Goal: Information Seeking & Learning: Learn about a topic

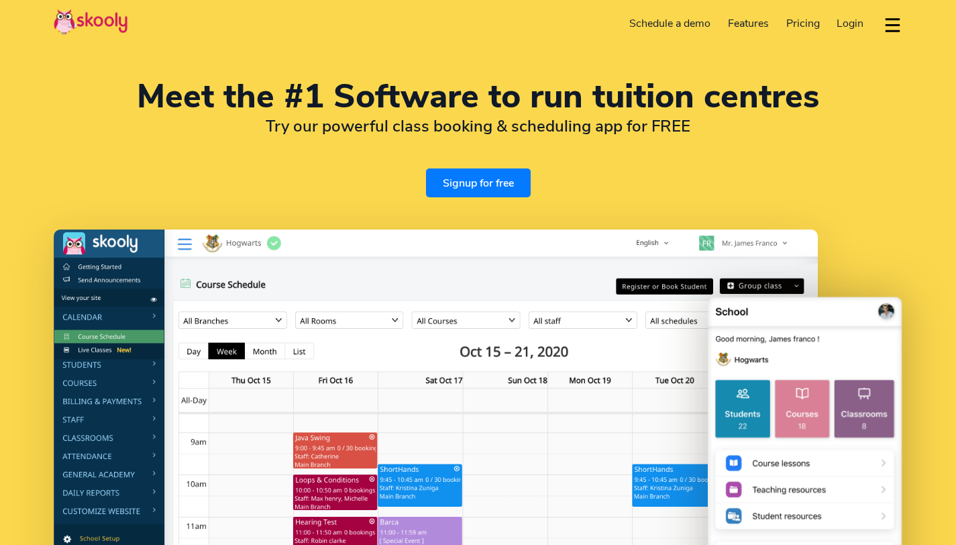
select select "en"
select select "91"
select select "India"
select select "[GEOGRAPHIC_DATA]/[GEOGRAPHIC_DATA]"
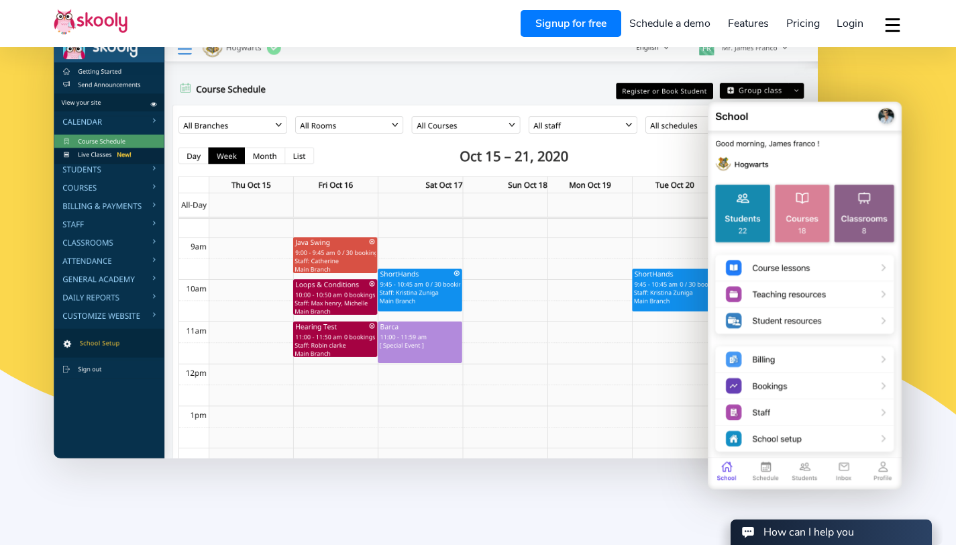
scroll to position [198, 0]
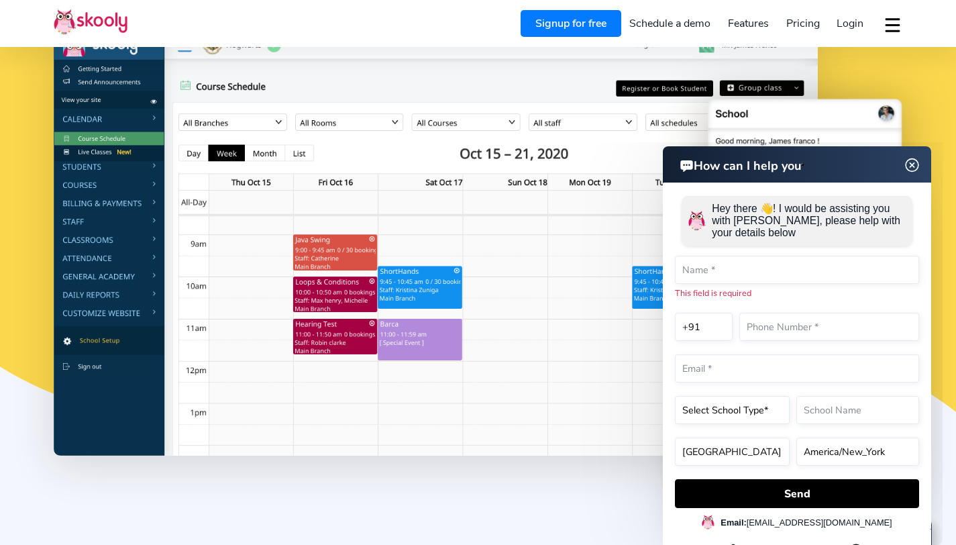
click at [910, 166] on img at bounding box center [912, 165] width 25 height 17
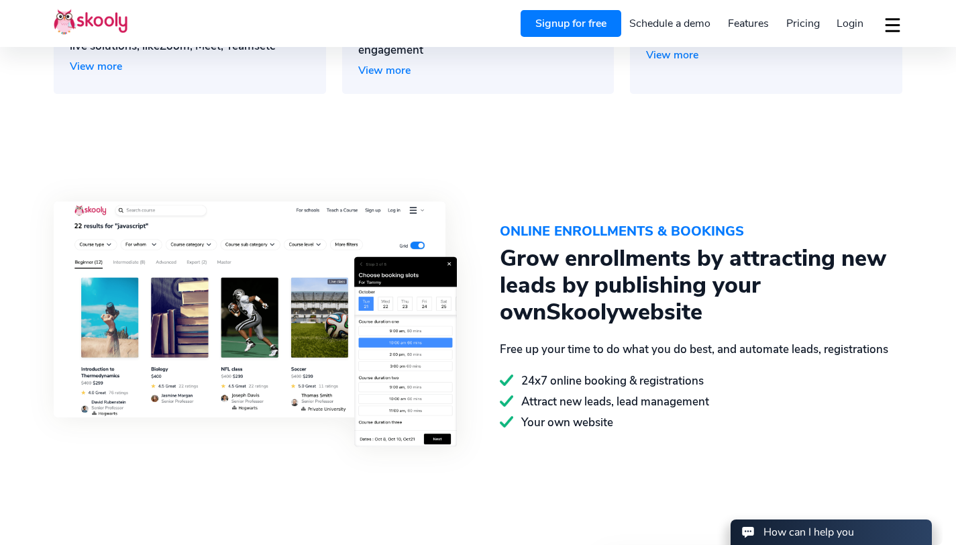
scroll to position [1391, 0]
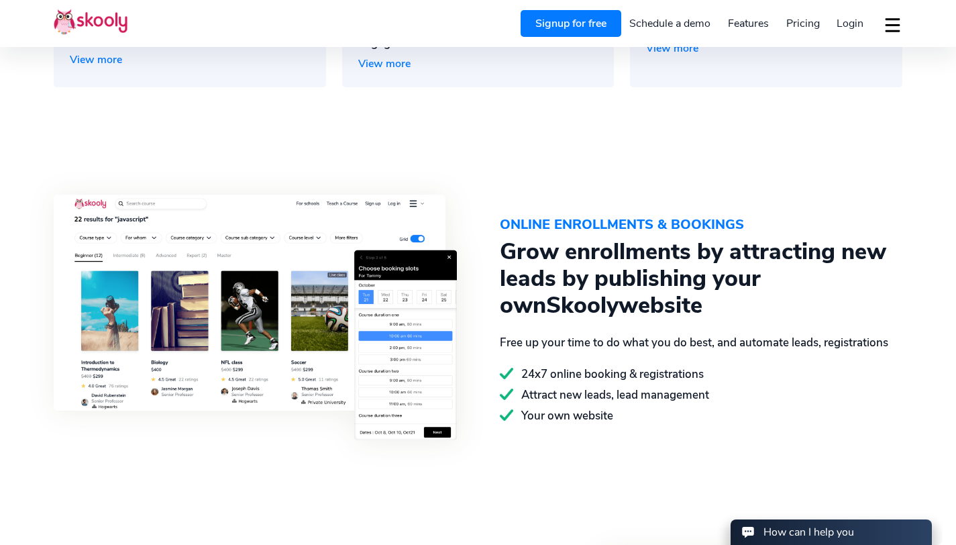
click at [796, 16] on span "Pricing" at bounding box center [803, 23] width 34 height 15
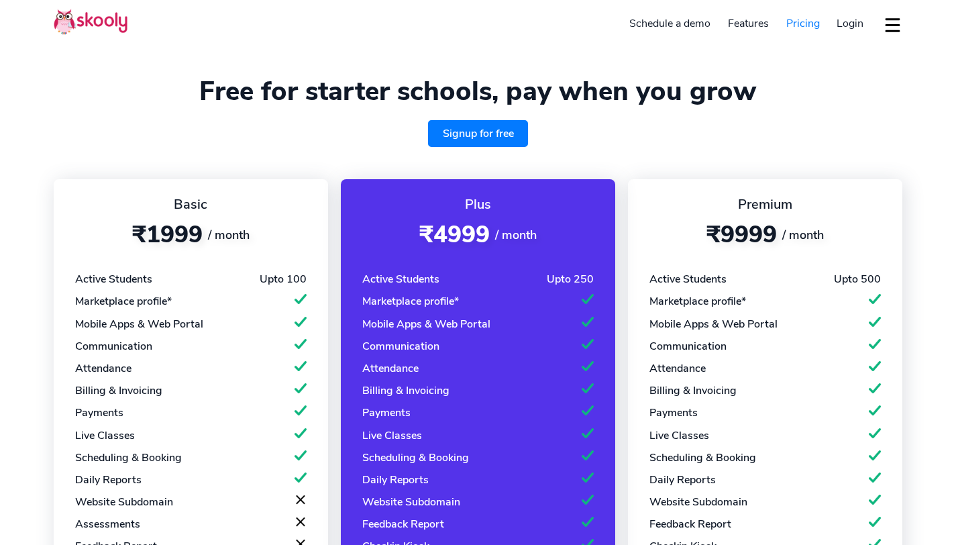
select select "en"
select select "91"
select select "India"
select select "[GEOGRAPHIC_DATA]/[GEOGRAPHIC_DATA]"
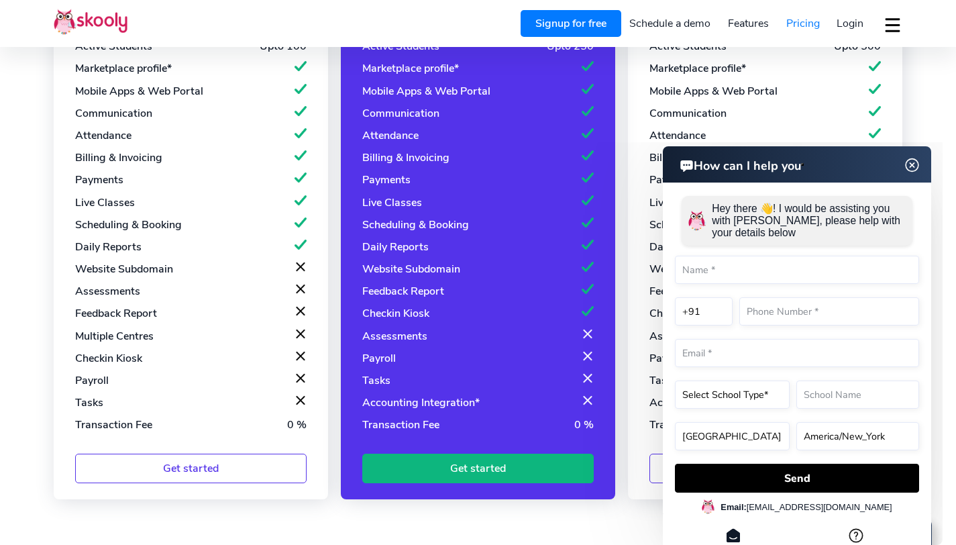
scroll to position [234, 0]
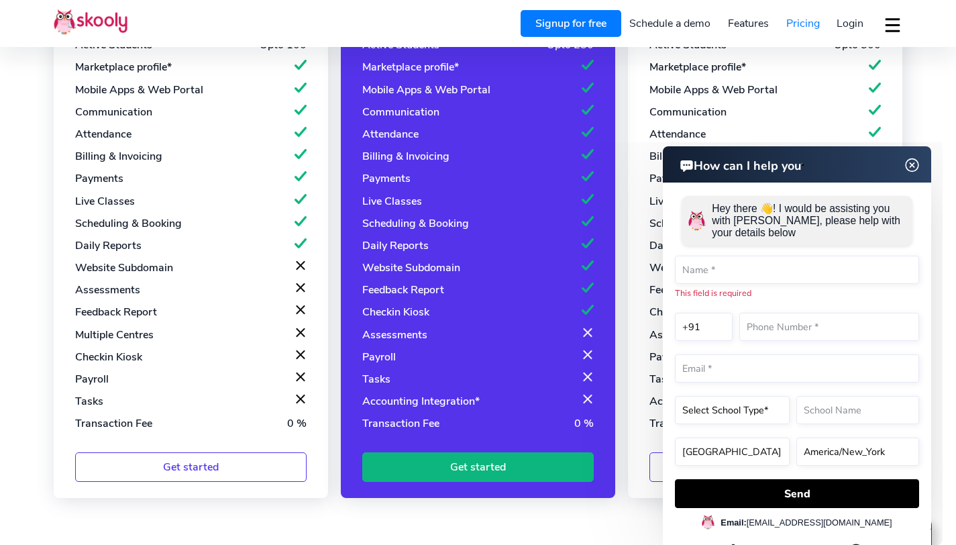
click at [908, 164] on img at bounding box center [912, 165] width 25 height 17
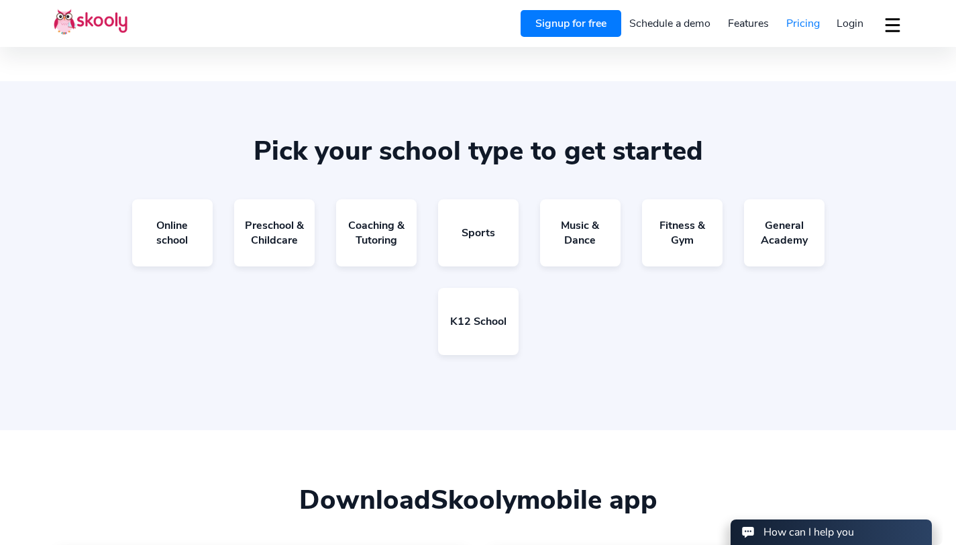
scroll to position [827, 0]
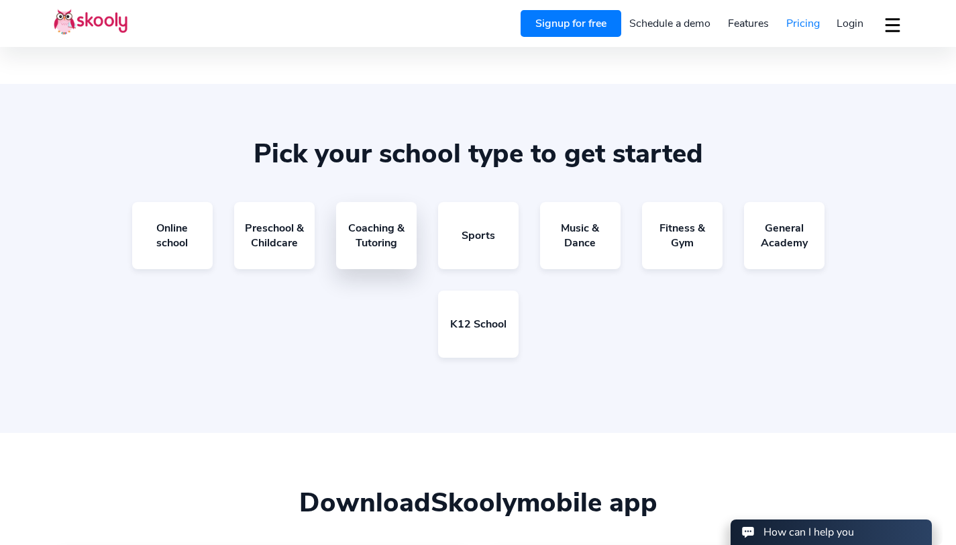
click at [396, 246] on link "Coaching & Tutoring" at bounding box center [376, 235] width 81 height 67
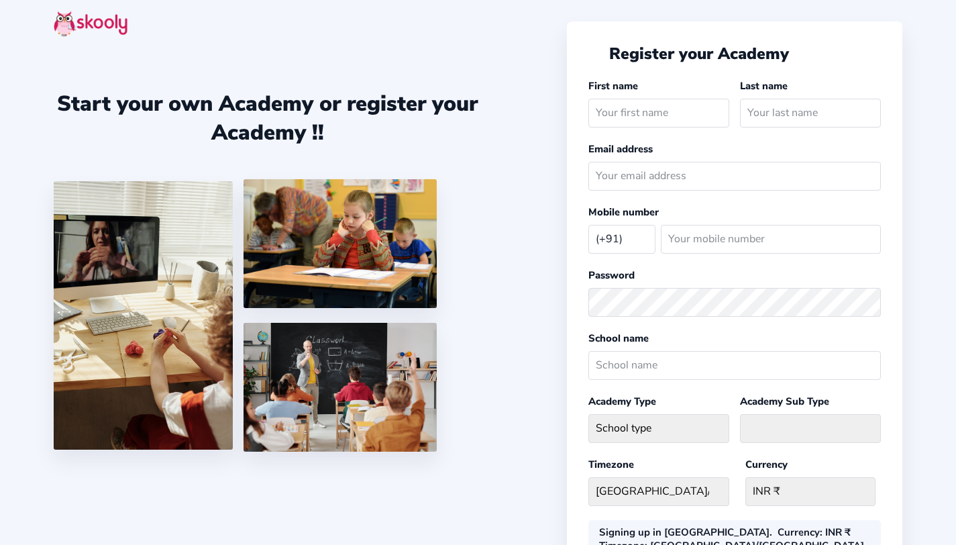
select select "IN"
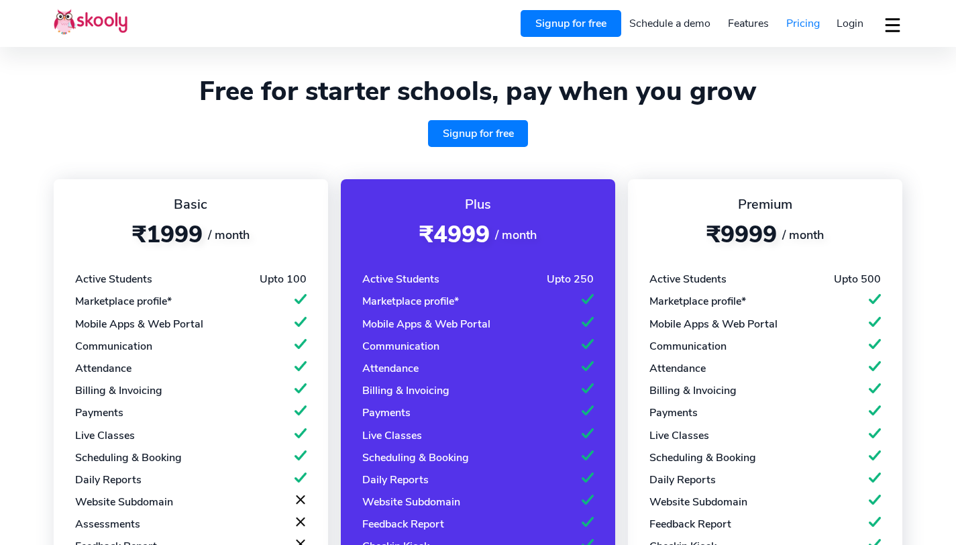
select select "en"
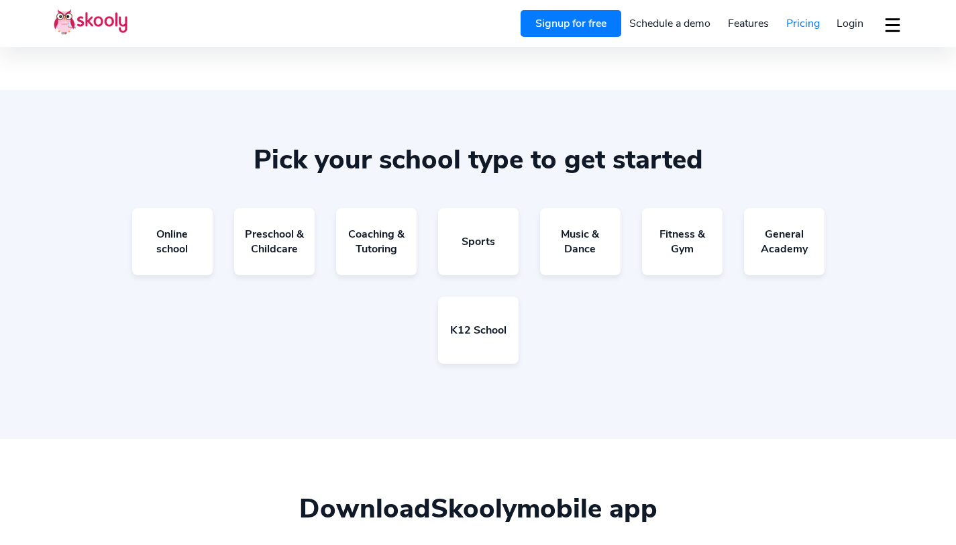
select select "91"
select select "India"
select select "[GEOGRAPHIC_DATA]/[GEOGRAPHIC_DATA]"
